Goal: Transaction & Acquisition: Purchase product/service

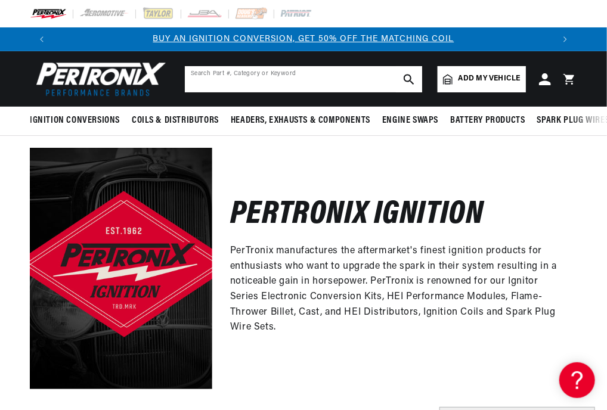
click at [265, 73] on input "text" at bounding box center [303, 79] width 237 height 26
type input "241209"
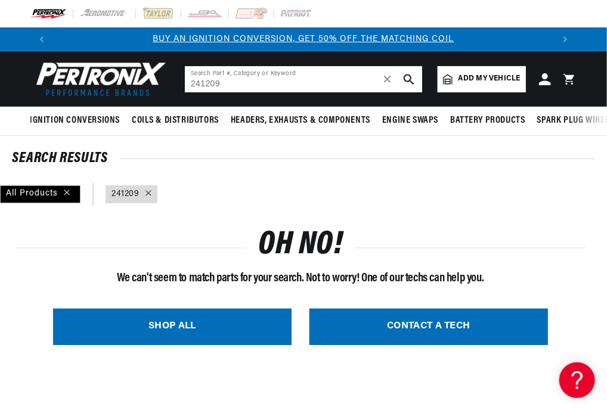
click at [250, 83] on input "241209" at bounding box center [303, 79] width 237 height 26
type input "2"
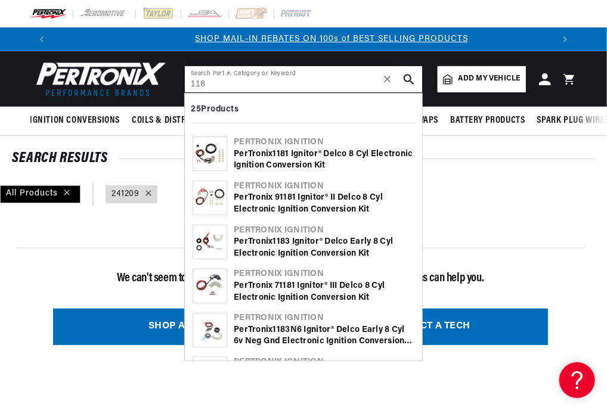
scroll to position [0, 500]
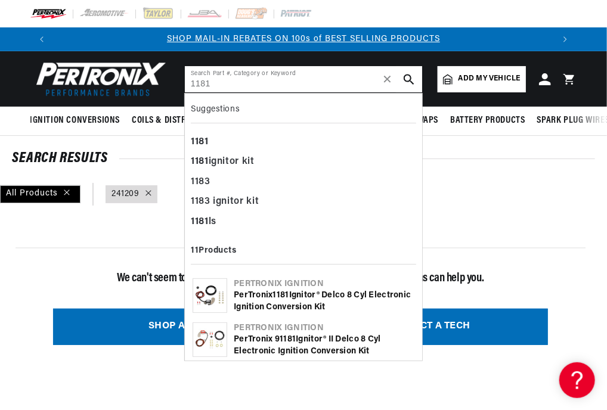
type input "1181"
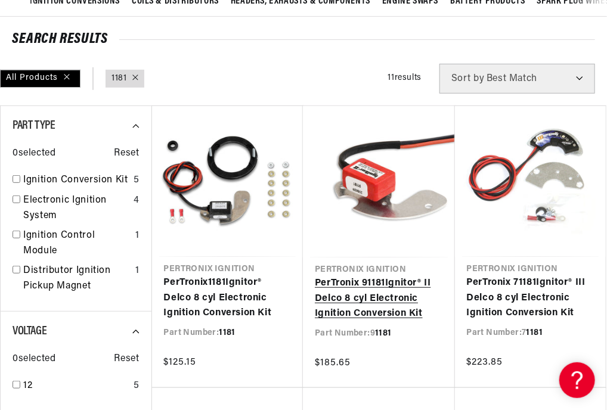
scroll to position [0, 500]
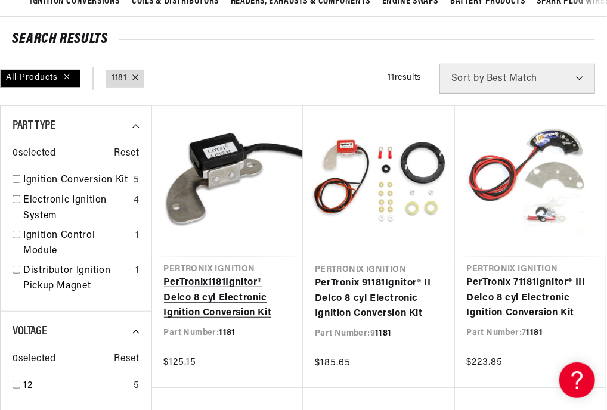
click at [234, 302] on link "PerTronix 1181 Ignitor® Delco 8 cyl Electronic Ignition Conversion Kit" at bounding box center [228, 298] width 128 height 46
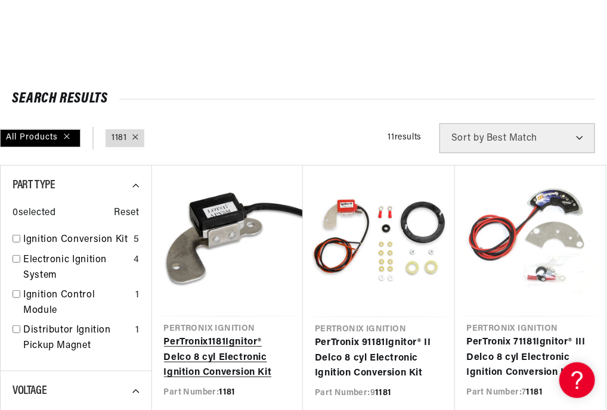
click at [236, 355] on link "PerTronix 1181 Ignitor® Delco 8 cyl Electronic Ignition Conversion Kit" at bounding box center [228, 358] width 128 height 46
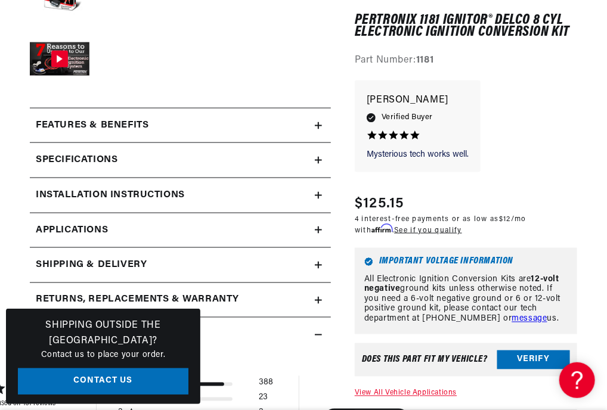
scroll to position [0, 500]
click at [105, 162] on h2 "Specifications" at bounding box center [77, 161] width 82 height 16
